Goal: Task Accomplishment & Management: Use online tool/utility

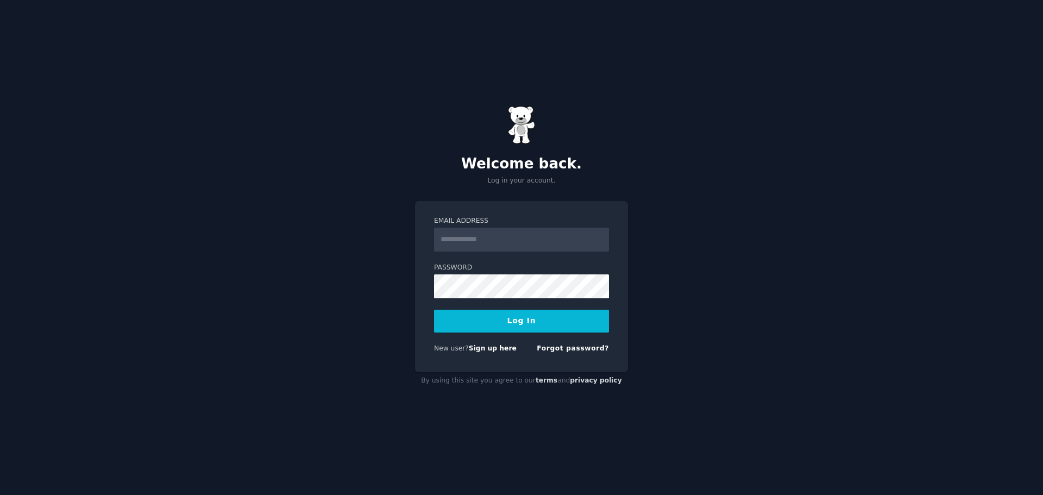
click at [494, 247] on input "Email Address" at bounding box center [521, 240] width 175 height 24
type input "**********"
click at [490, 325] on button "Log In" at bounding box center [521, 321] width 175 height 23
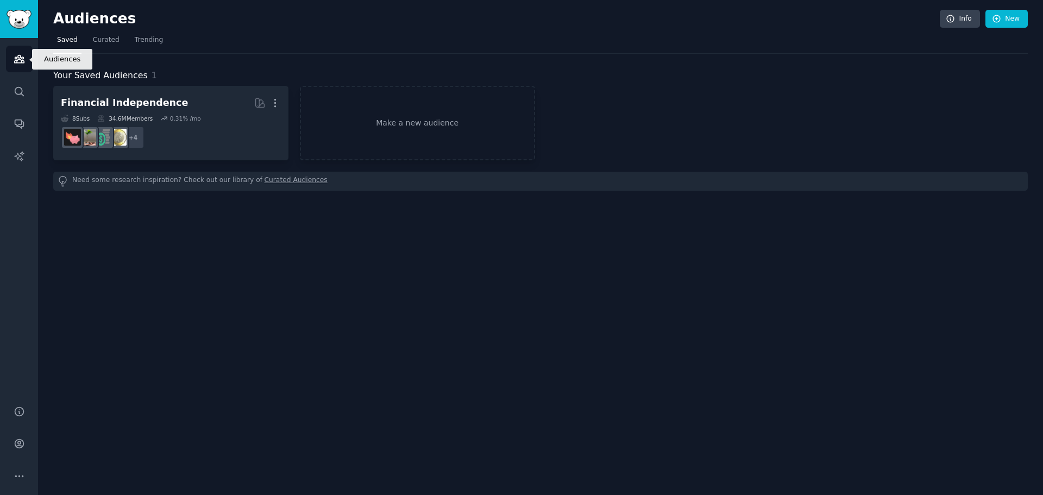
click at [14, 57] on icon "Sidebar" at bounding box center [19, 58] width 11 height 11
click at [415, 130] on link "Make a new audience" at bounding box center [417, 123] width 235 height 74
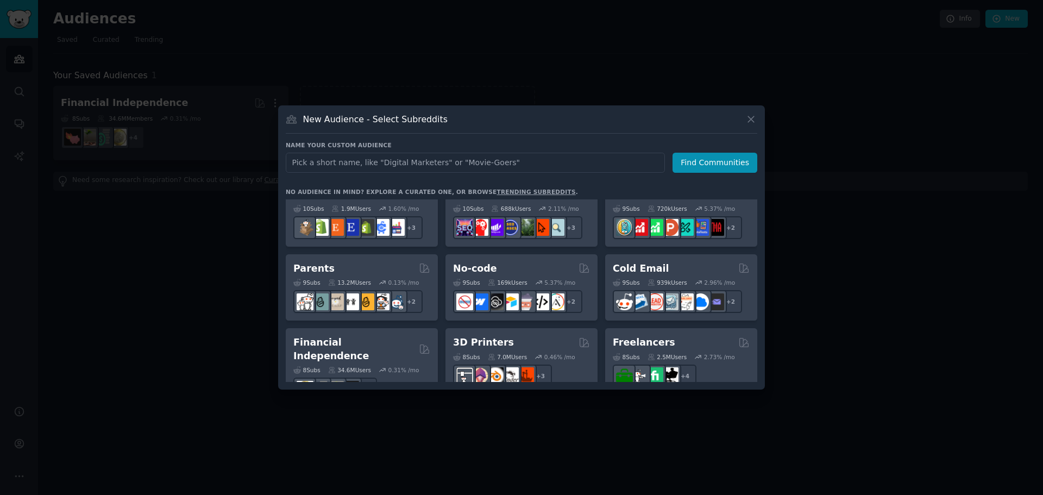
scroll to position [489, 0]
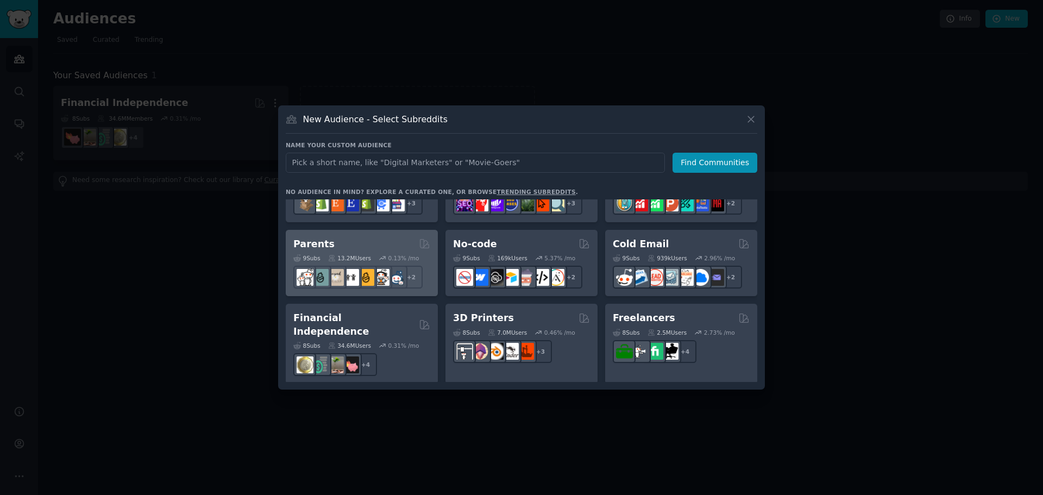
click at [358, 240] on div "Parents" at bounding box center [361, 244] width 137 height 14
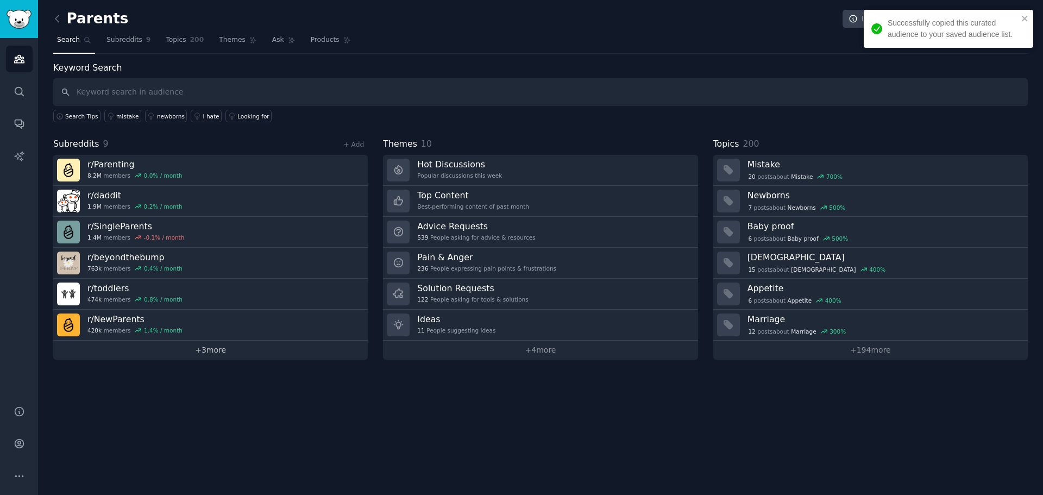
click at [206, 345] on link "+ 3 more" at bounding box center [210, 350] width 314 height 19
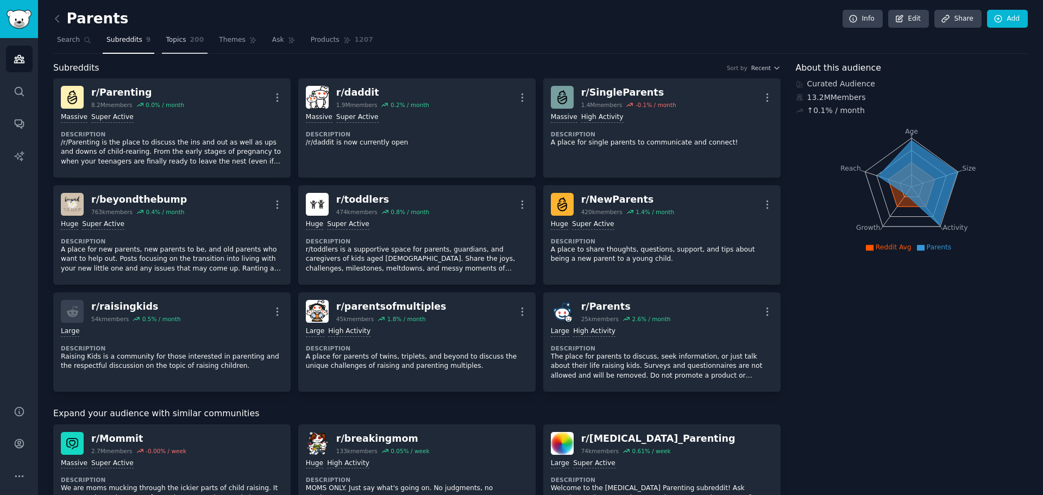
click at [179, 37] on link "Topics 200" at bounding box center [185, 43] width 46 height 22
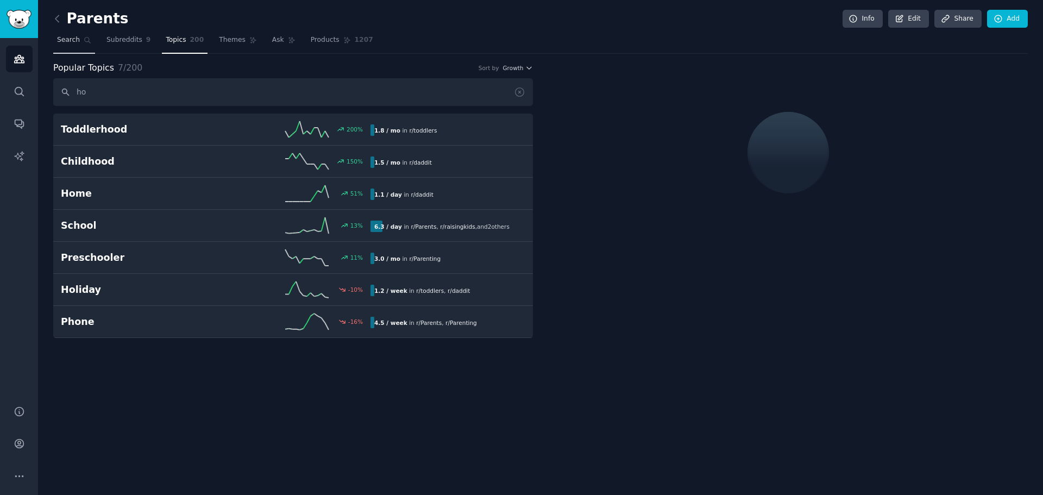
type input "h"
click at [79, 41] on link "Search" at bounding box center [74, 43] width 42 height 22
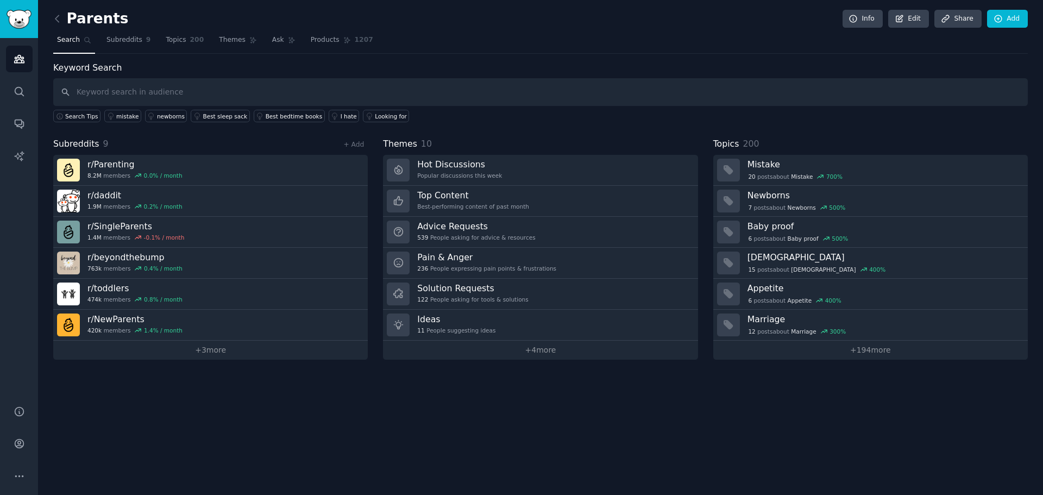
click at [119, 93] on input "text" at bounding box center [540, 92] width 974 height 28
type input "homeschool"
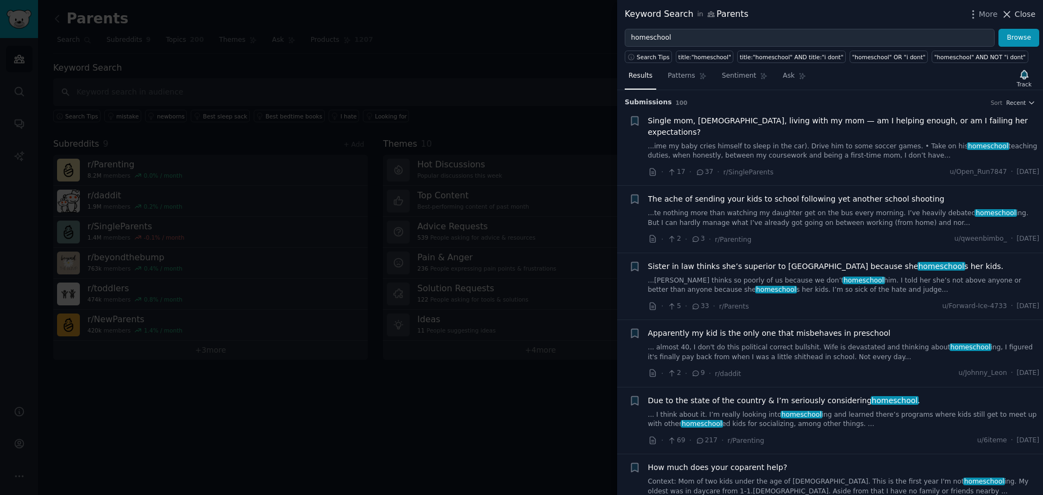
click at [1011, 9] on icon at bounding box center [1006, 14] width 11 height 11
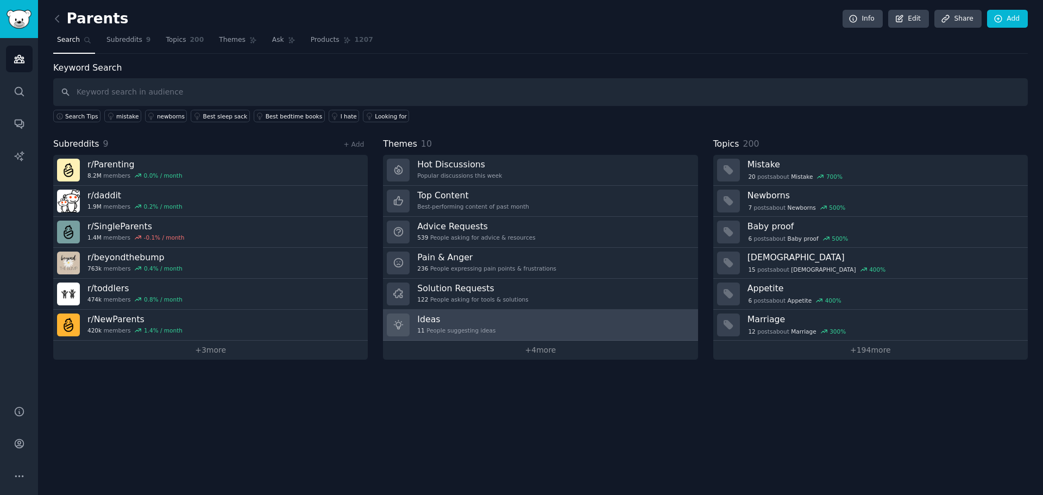
click at [469, 312] on link "Ideas 11 People suggesting ideas" at bounding box center [540, 325] width 314 height 31
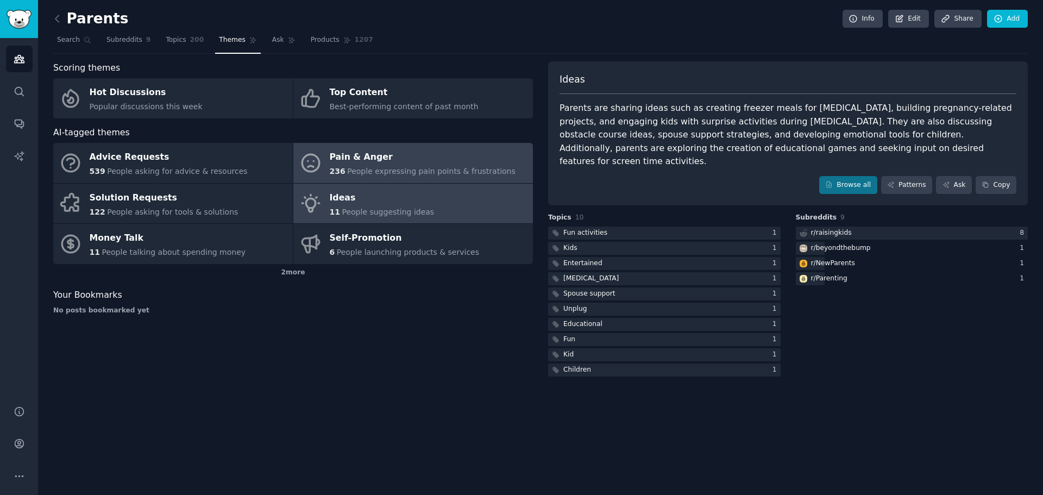
click at [458, 162] on div "Pain & Anger" at bounding box center [423, 157] width 186 height 17
